Goal: Transaction & Acquisition: Subscribe to service/newsletter

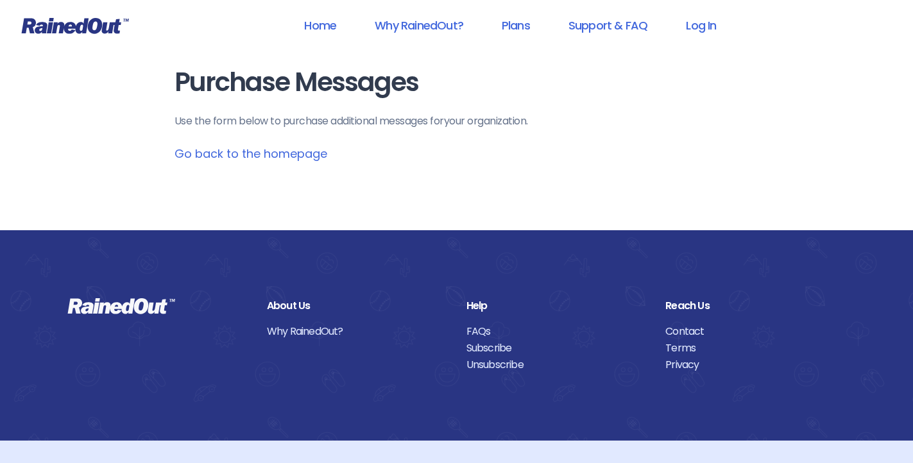
click at [296, 153] on link "Go back to the homepage" at bounding box center [250, 154] width 153 height 16
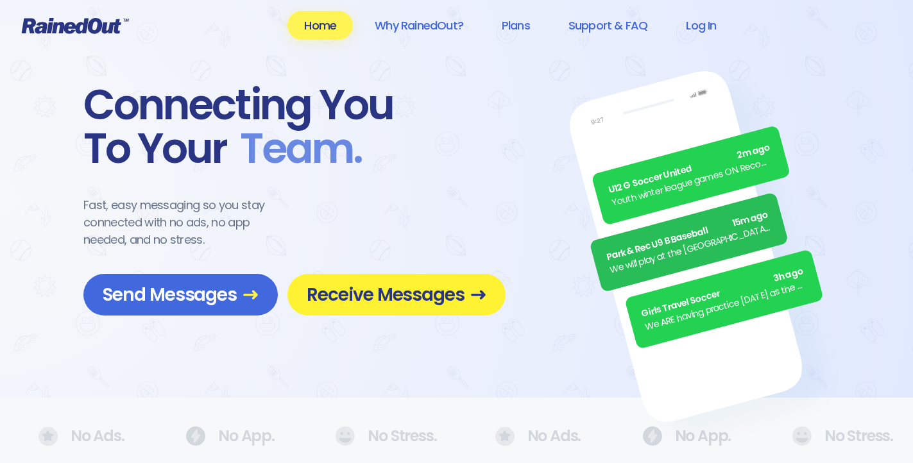
click at [370, 288] on span "Receive Messages" at bounding box center [397, 294] width 180 height 22
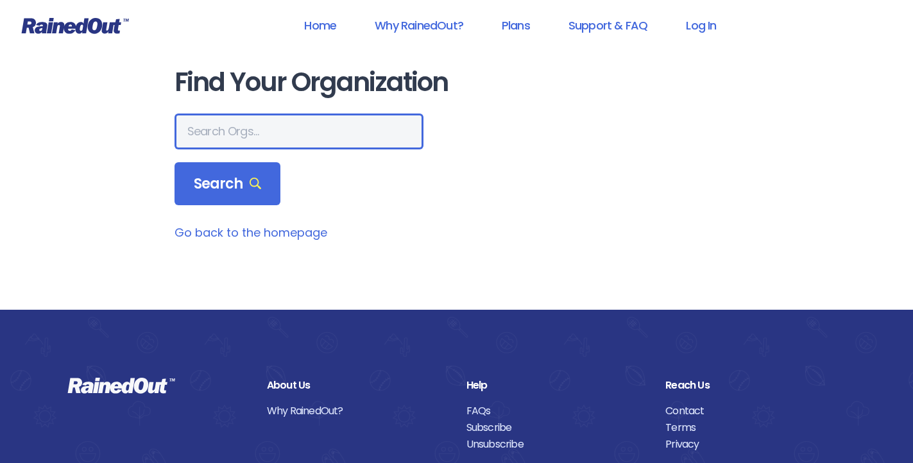
click at [281, 128] on input "text" at bounding box center [298, 132] width 249 height 36
type input "mt pleasant recreation"
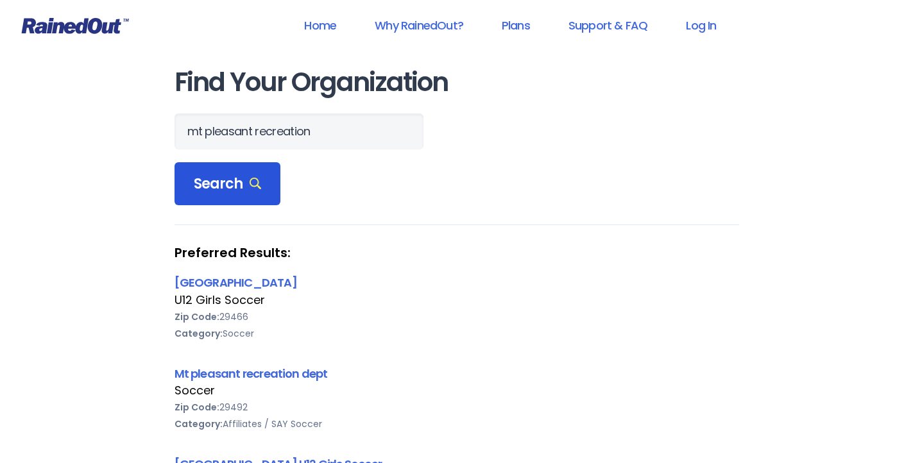
click at [214, 193] on span "Search" at bounding box center [228, 184] width 68 height 18
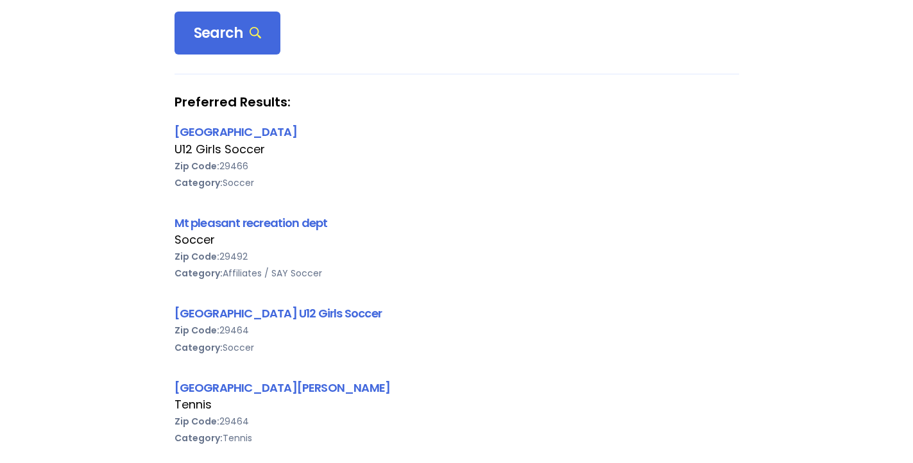
scroll to position [152, 0]
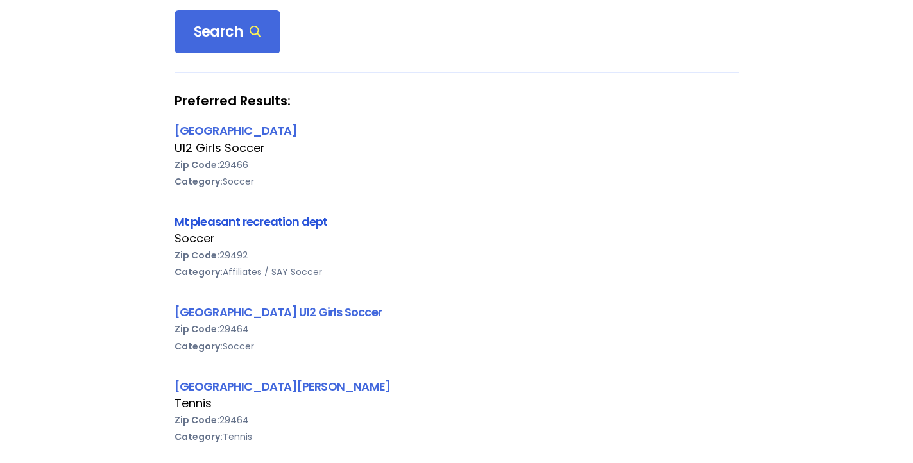
click at [310, 224] on link "Mt pleasant recreation dept" at bounding box center [250, 222] width 153 height 16
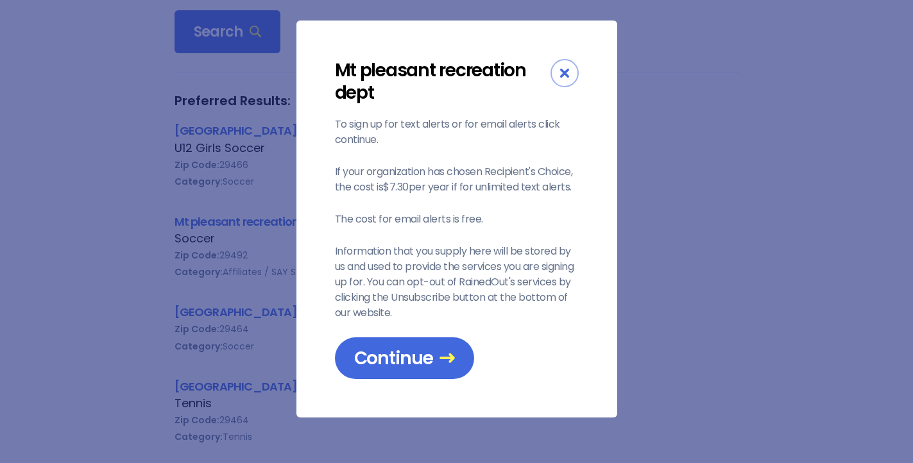
click at [566, 71] on icon "Close" at bounding box center [564, 73] width 9 height 9
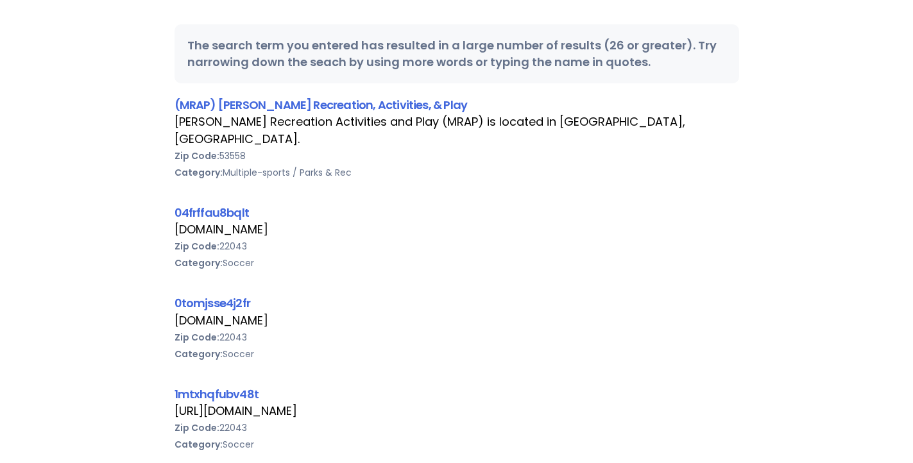
scroll to position [83, 0]
